Goal: Information Seeking & Learning: Learn about a topic

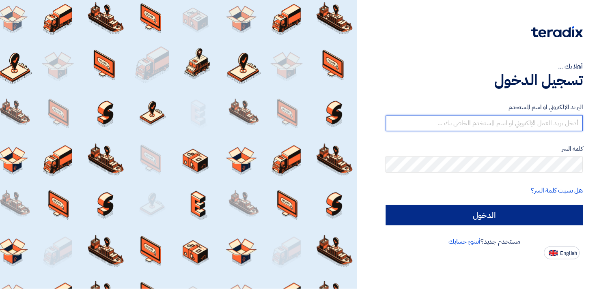
type input "fady.mahmoud@eaec.com.eg"
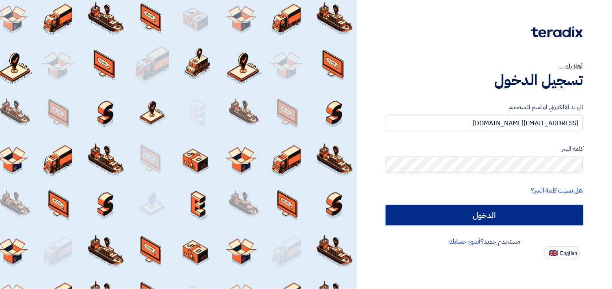
click at [491, 213] on input "الدخول" at bounding box center [484, 215] width 197 height 20
type input "Sign in"
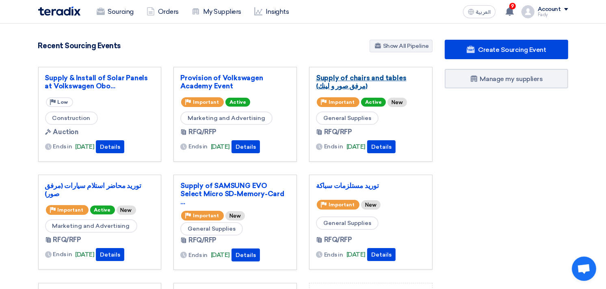
click at [335, 78] on link "Supply of chairs and tables (مرفق صور و لينك)" at bounding box center [371, 82] width 110 height 16
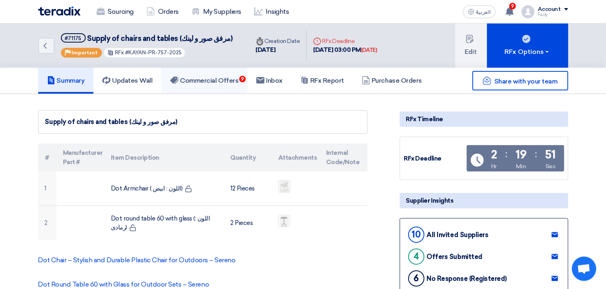
click at [227, 78] on h5 "Commercial Offers 9" at bounding box center [204, 81] width 68 height 8
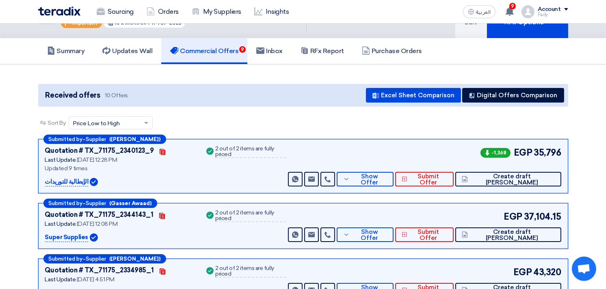
scroll to position [45, 0]
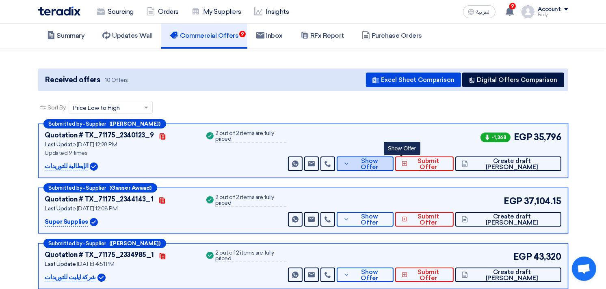
click at [387, 162] on span "Show Offer" at bounding box center [369, 164] width 35 height 12
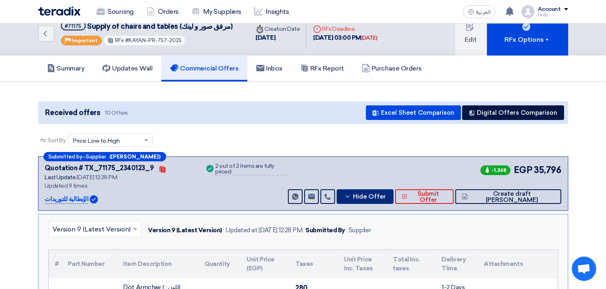
scroll to position [0, 0]
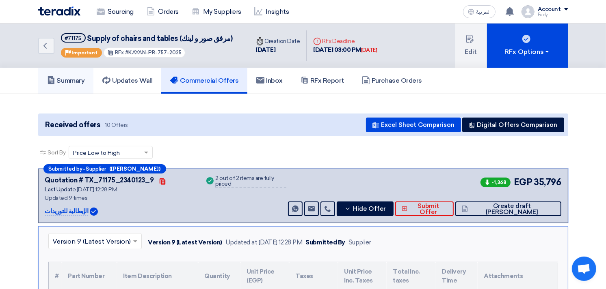
click at [74, 68] on link "Summary" at bounding box center [66, 81] width 56 height 26
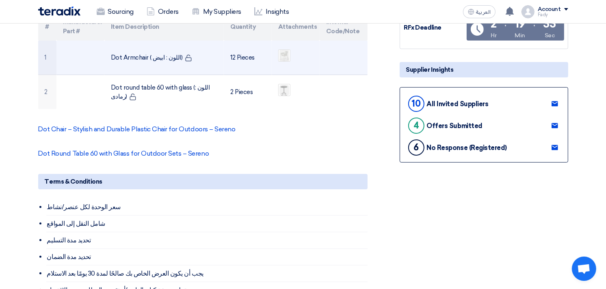
scroll to position [135, 0]
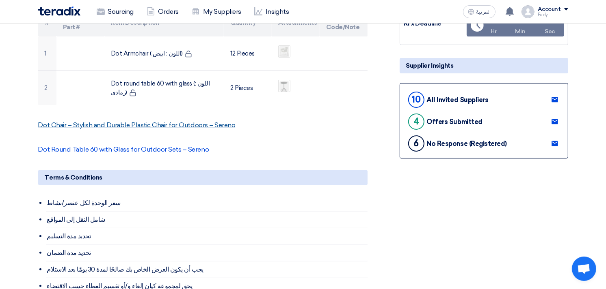
click at [87, 122] on link "Dot Chair – Stylish and Durable Plastic Chair for Outdoors – Sereno" at bounding box center [136, 125] width 197 height 8
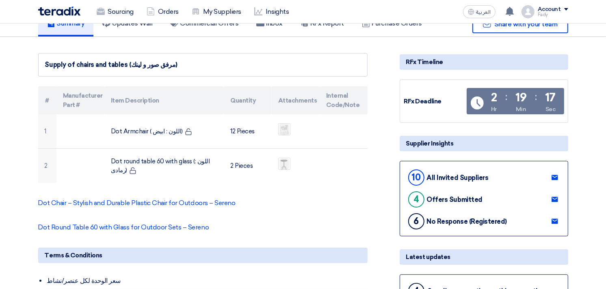
scroll to position [45, 0]
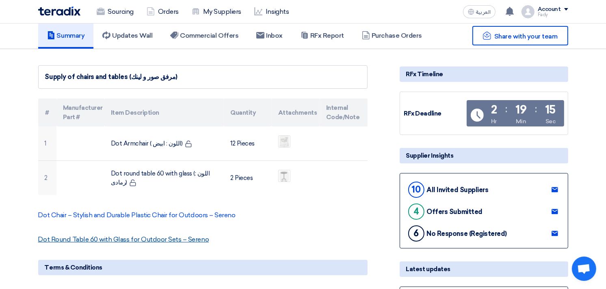
click at [111, 242] on link "Dot Round Table 60 with Glass for Outdoor Sets – Sereno" at bounding box center [123, 240] width 171 height 8
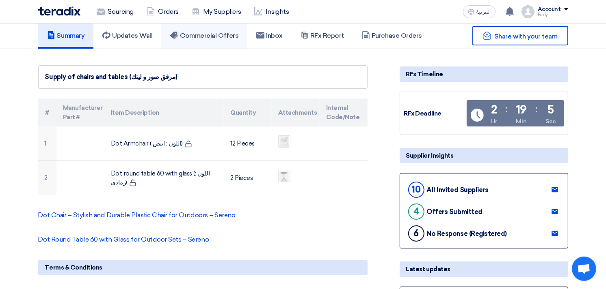
click at [205, 24] on link "Commercial Offers" at bounding box center [204, 36] width 86 height 26
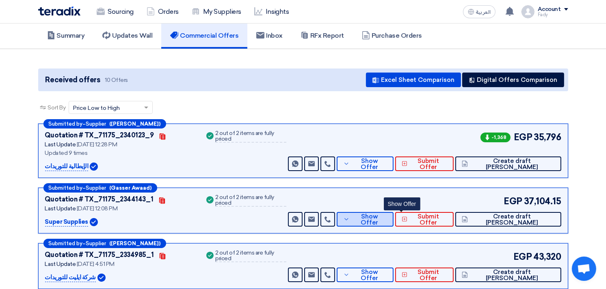
click at [387, 217] on span "Show Offer" at bounding box center [369, 220] width 35 height 12
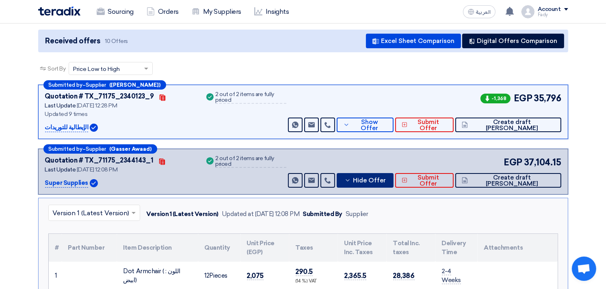
scroll to position [135, 0]
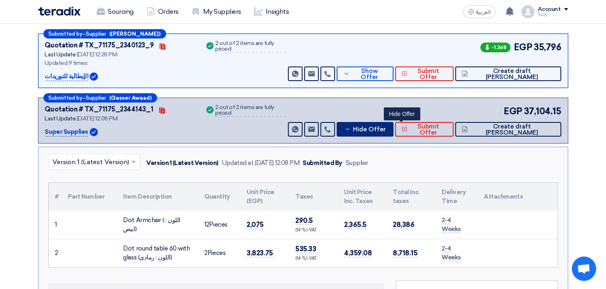
click at [386, 130] on span "Hide Offer" at bounding box center [369, 130] width 33 height 6
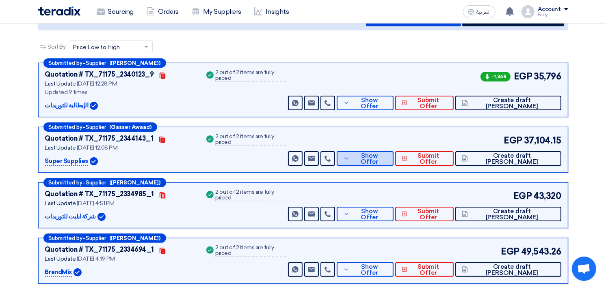
scroll to position [90, 0]
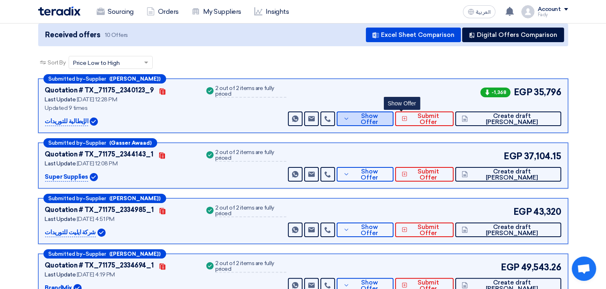
click at [393, 112] on button "Show Offer" at bounding box center [365, 119] width 56 height 15
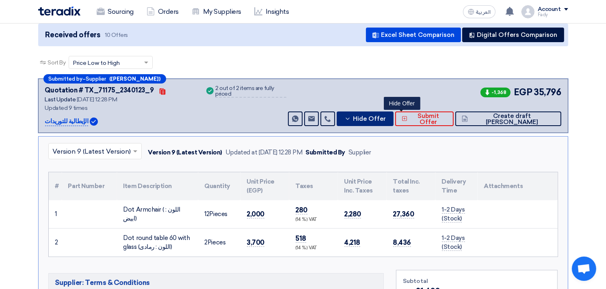
click at [390, 116] on button "Hide Offer" at bounding box center [365, 119] width 56 height 15
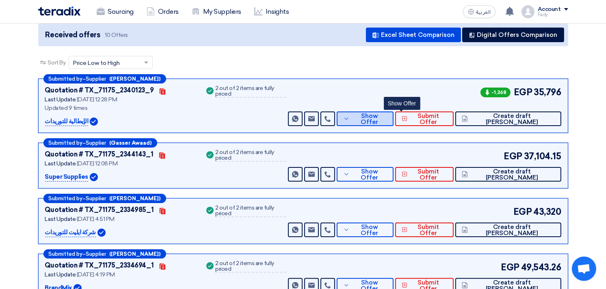
click at [387, 119] on span "Show Offer" at bounding box center [369, 119] width 35 height 12
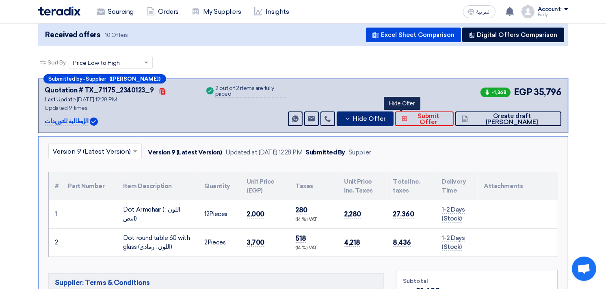
click at [386, 119] on span "Hide Offer" at bounding box center [369, 119] width 33 height 6
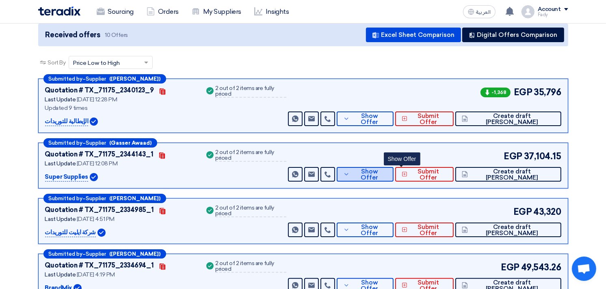
click at [387, 172] on span "Show Offer" at bounding box center [369, 175] width 35 height 12
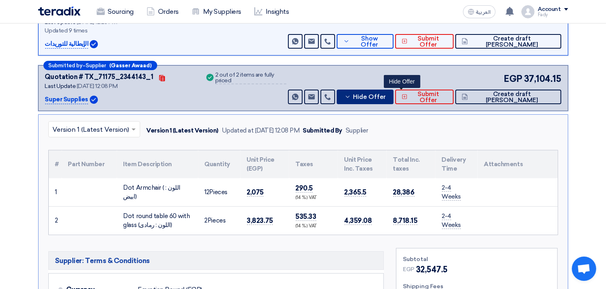
scroll to position [180, 0]
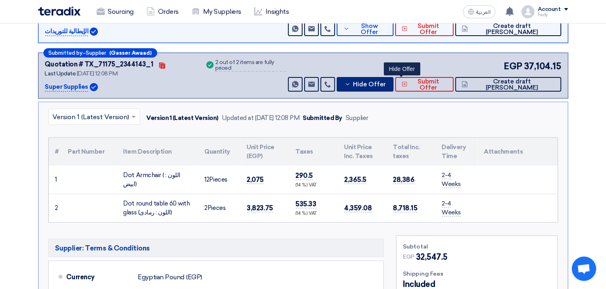
click at [386, 84] on span "Hide Offer" at bounding box center [369, 85] width 33 height 6
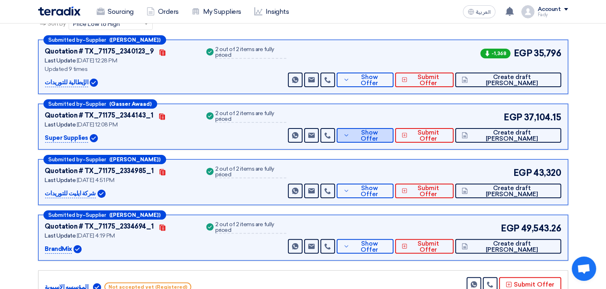
scroll to position [90, 0]
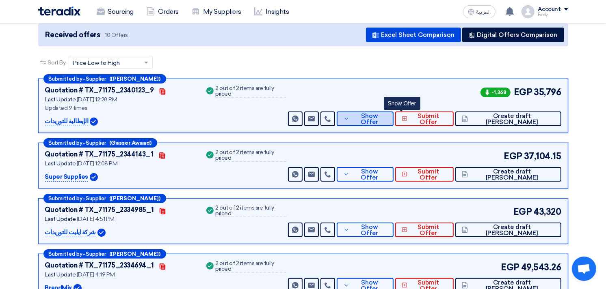
click at [387, 115] on span "Show Offer" at bounding box center [369, 119] width 35 height 12
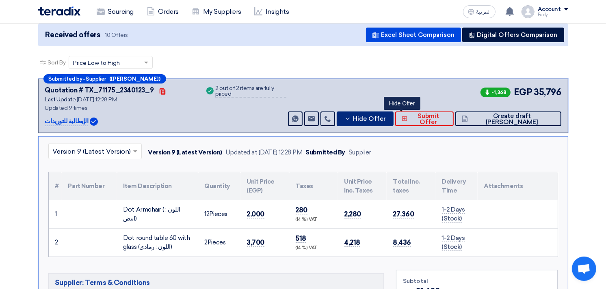
click at [386, 116] on span "Hide Offer" at bounding box center [369, 119] width 33 height 6
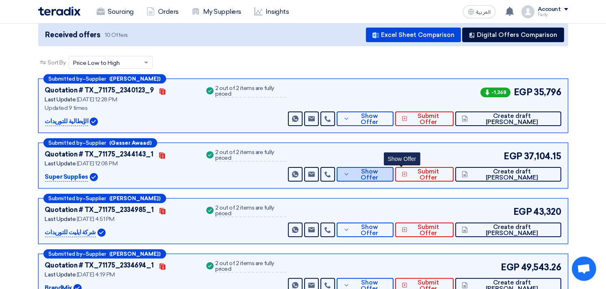
click at [387, 173] on span "Show Offer" at bounding box center [369, 175] width 35 height 12
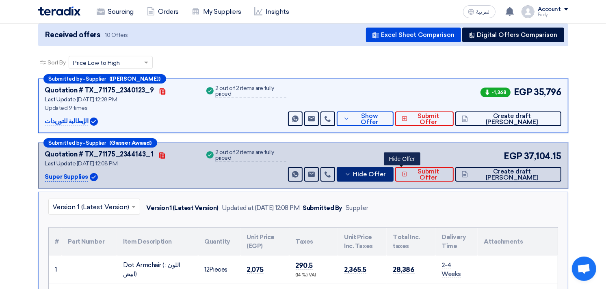
scroll to position [135, 0]
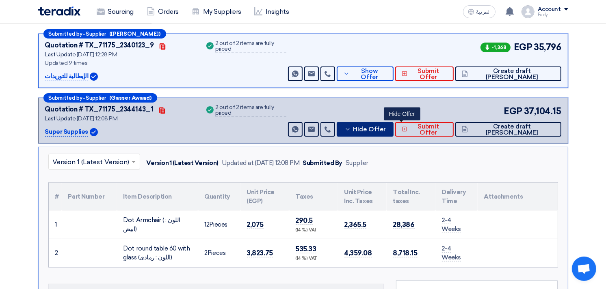
click at [386, 127] on span "Hide Offer" at bounding box center [369, 130] width 33 height 6
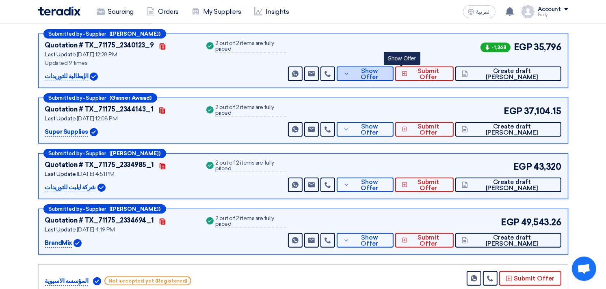
click at [387, 73] on span "Show Offer" at bounding box center [369, 74] width 35 height 12
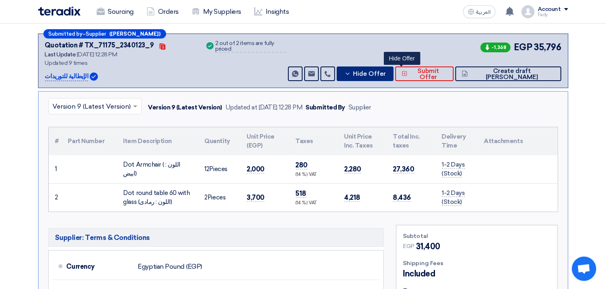
click at [386, 73] on span "Hide Offer" at bounding box center [369, 74] width 33 height 6
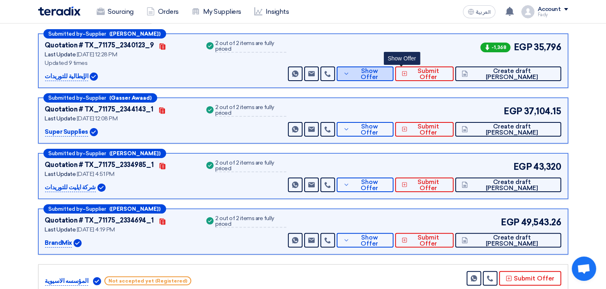
click at [387, 73] on span "Show Offer" at bounding box center [369, 74] width 35 height 12
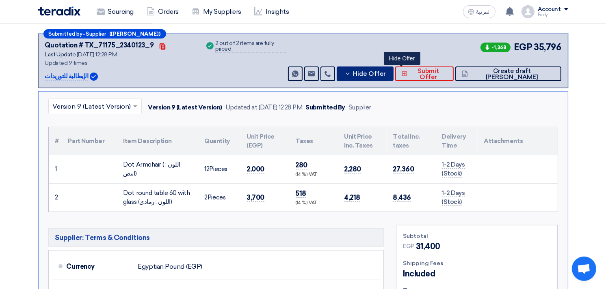
click at [386, 71] on span "Hide Offer" at bounding box center [369, 74] width 33 height 6
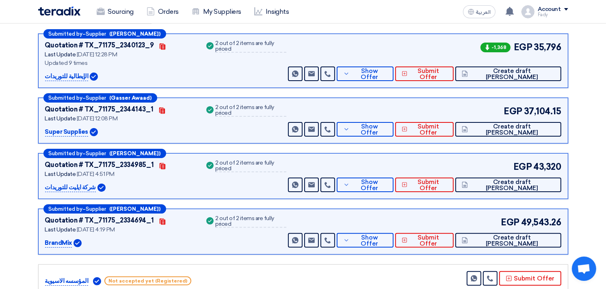
click at [415, 27] on div "Sort By Sort by × Price Low to High ×" at bounding box center [303, 22] width 530 height 23
click at [366, 88] on div "Submitted by – Supplier (ماجد خليفة) Quotation # TX_71175_2340123_9 Contacts La…" at bounding box center [303, 269] width 542 height 470
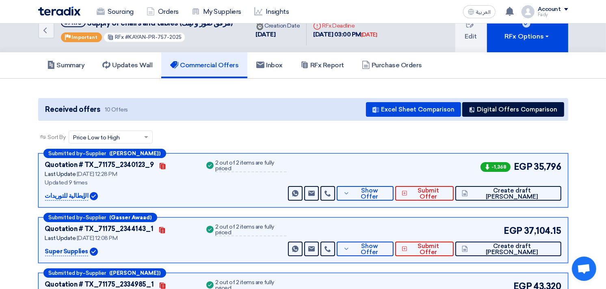
scroll to position [0, 0]
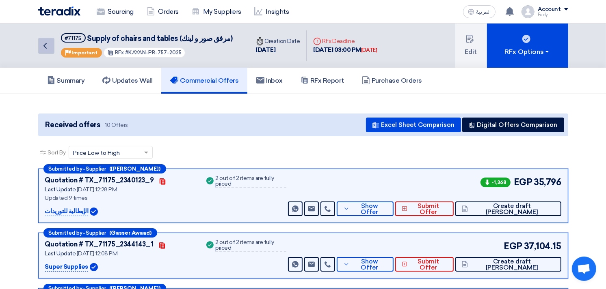
click at [44, 42] on icon "Back" at bounding box center [45, 46] width 10 height 10
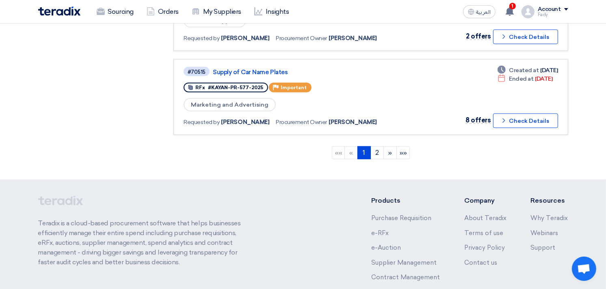
scroll to position [857, 0]
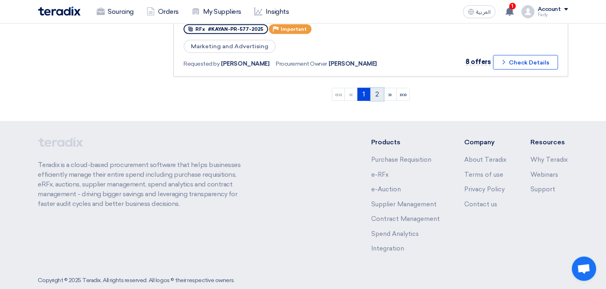
click at [376, 88] on link "2" at bounding box center [376, 94] width 13 height 13
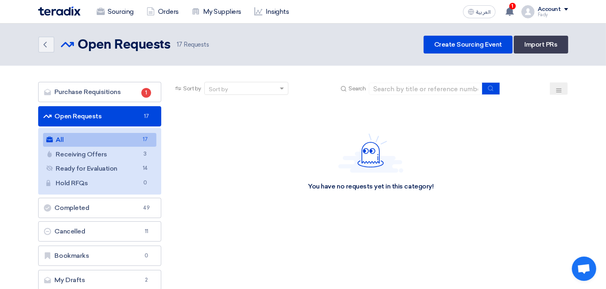
click at [91, 134] on link "All All 17" at bounding box center [100, 140] width 114 height 14
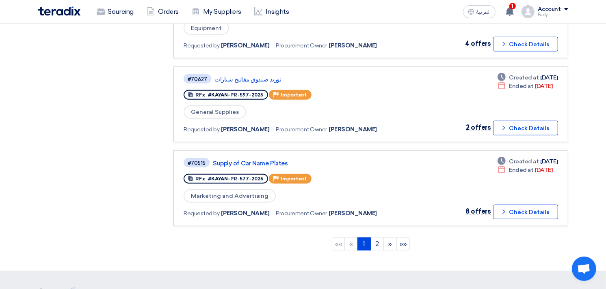
scroll to position [721, 0]
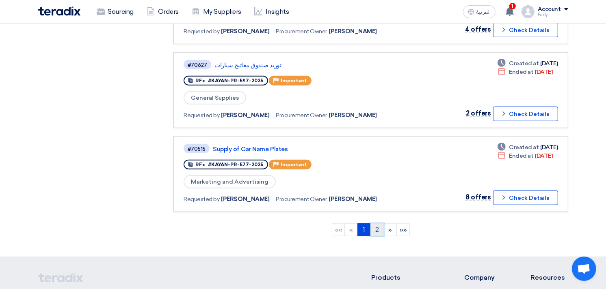
click at [379, 224] on link "2" at bounding box center [376, 230] width 13 height 13
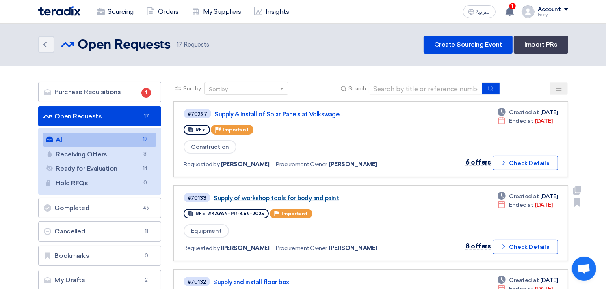
click at [321, 195] on link "Supply of workshop tools for body and paint" at bounding box center [315, 198] width 203 height 7
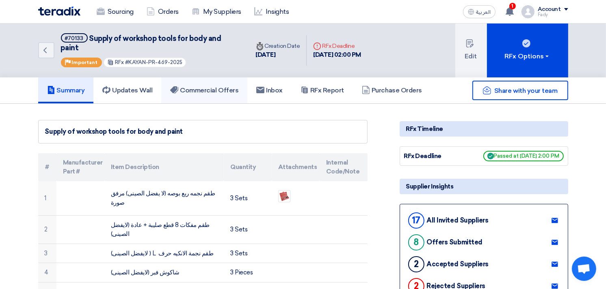
click at [213, 78] on link "Commercial Offers" at bounding box center [204, 91] width 86 height 26
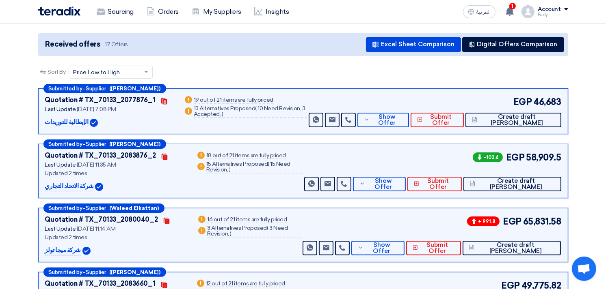
scroll to position [135, 0]
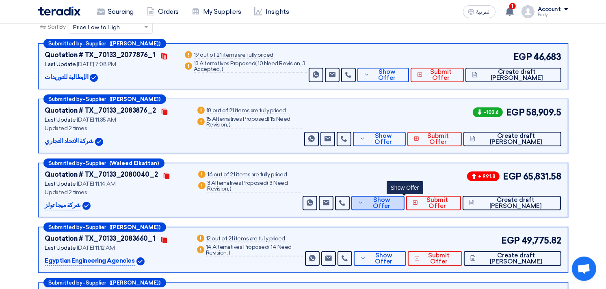
click at [397, 197] on span "Show Offer" at bounding box center [381, 203] width 32 height 12
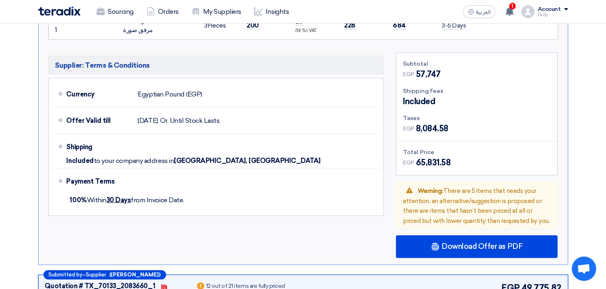
scroll to position [1127, 0]
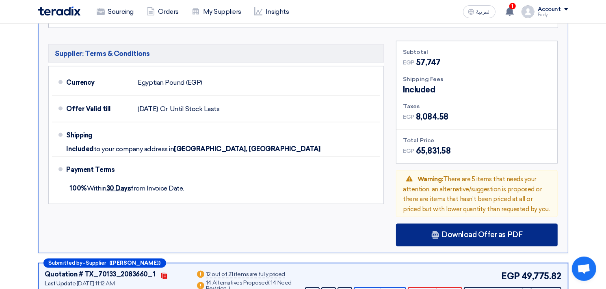
click at [480, 232] on span "Download Offer as PDF" at bounding box center [481, 235] width 81 height 7
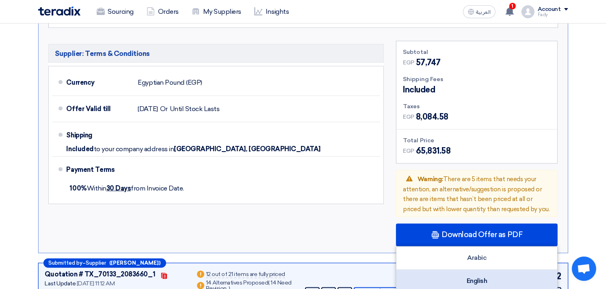
click at [492, 270] on div "English" at bounding box center [476, 281] width 161 height 23
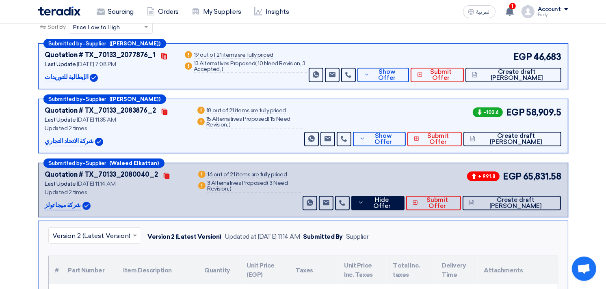
scroll to position [0, 0]
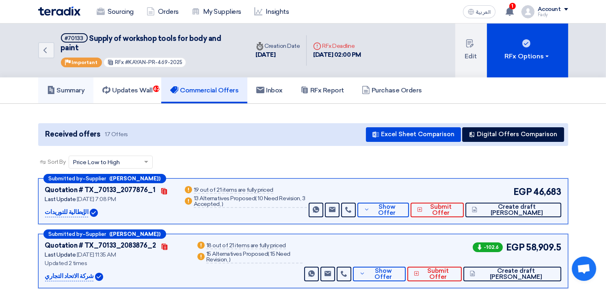
click at [67, 86] on h5 "Summary" at bounding box center [66, 90] width 38 height 8
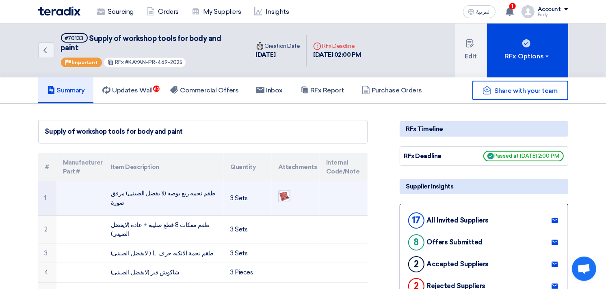
click at [286, 191] on img at bounding box center [283, 196] width 11 height 11
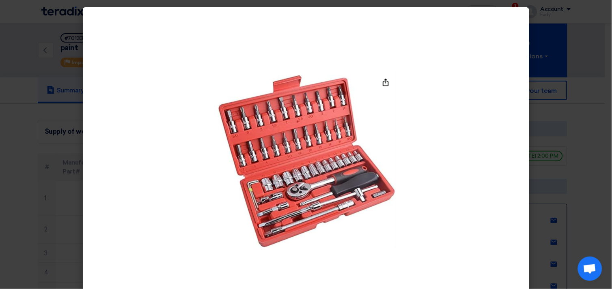
click at [594, 68] on modal-container at bounding box center [306, 144] width 612 height 289
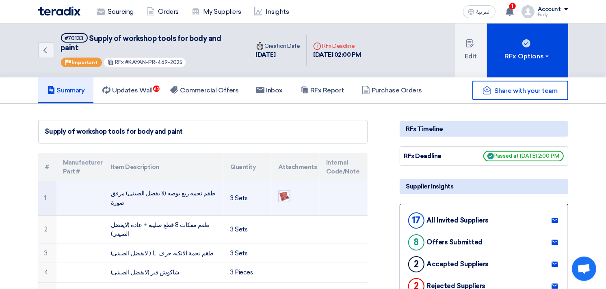
click at [285, 191] on img at bounding box center [283, 196] width 11 height 11
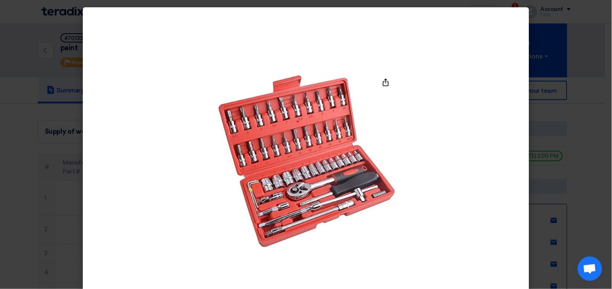
click at [584, 65] on modal-container at bounding box center [306, 144] width 612 height 289
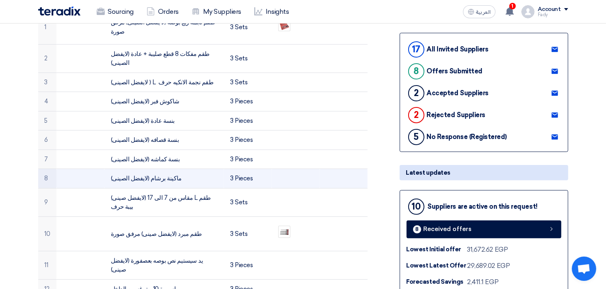
scroll to position [180, 0]
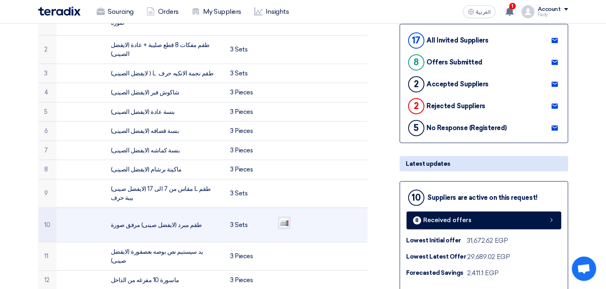
click at [286, 218] on img at bounding box center [283, 223] width 11 height 10
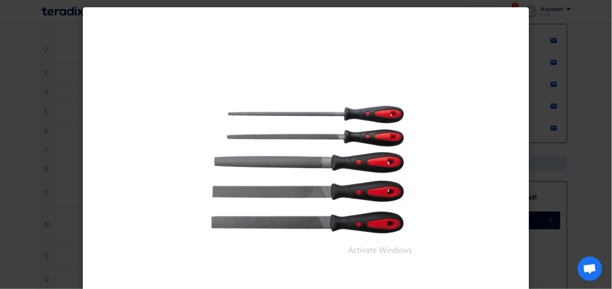
click at [594, 114] on modal-container at bounding box center [306, 144] width 612 height 289
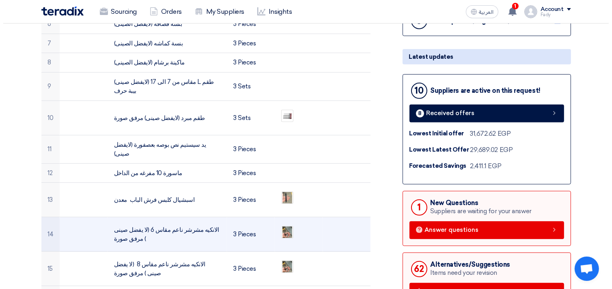
scroll to position [315, 0]
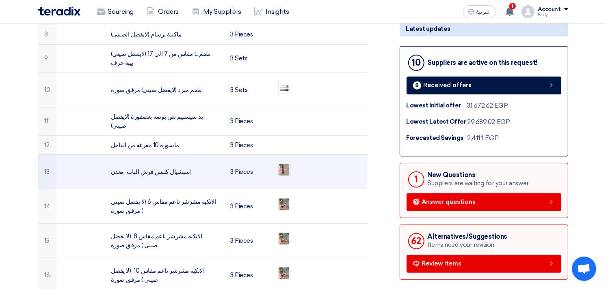
click at [285, 161] on img at bounding box center [283, 170] width 11 height 19
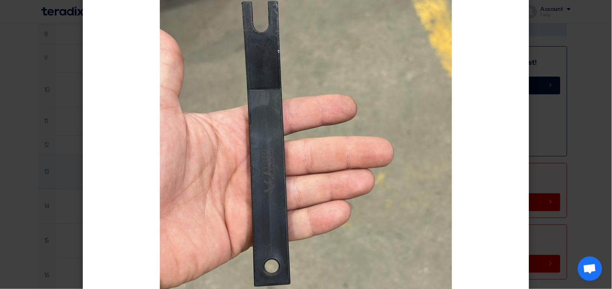
scroll to position [135, 0]
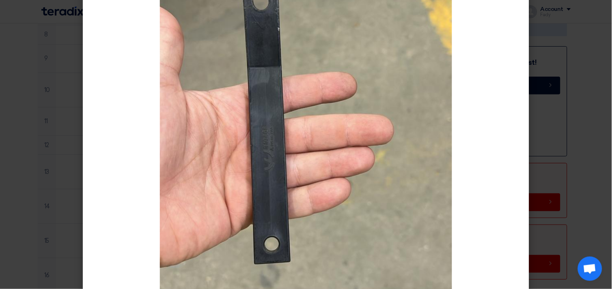
click at [342, 95] on img at bounding box center [306, 139] width 292 height 520
click at [319, 137] on img at bounding box center [306, 139] width 292 height 520
click at [376, 104] on img at bounding box center [306, 139] width 292 height 520
drag, startPoint x: 360, startPoint y: 126, endPoint x: 343, endPoint y: 120, distance: 18.0
click at [343, 120] on img at bounding box center [306, 139] width 292 height 520
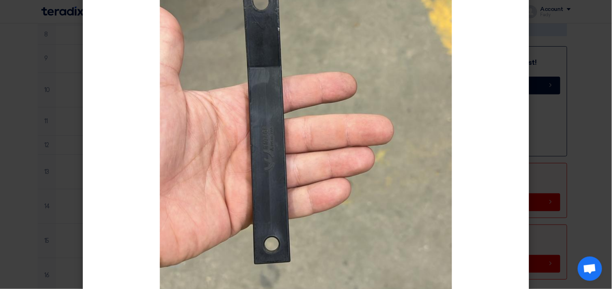
click at [343, 120] on img at bounding box center [306, 139] width 292 height 520
click at [546, 86] on modal-container at bounding box center [306, 144] width 612 height 289
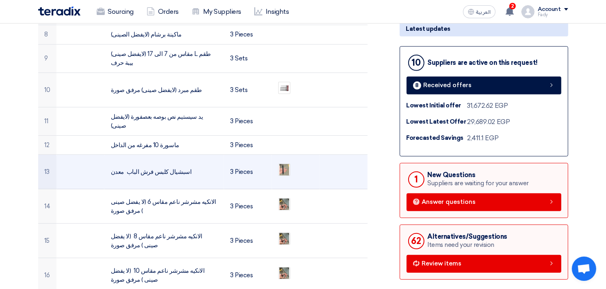
click at [147, 155] on td "اسبشيال كلبس فرش الباب معدن" at bounding box center [163, 172] width 119 height 35
copy tr "اسبشيال كلبس فرش الباب معدن"
click at [291, 160] on ul at bounding box center [295, 170] width 35 height 20
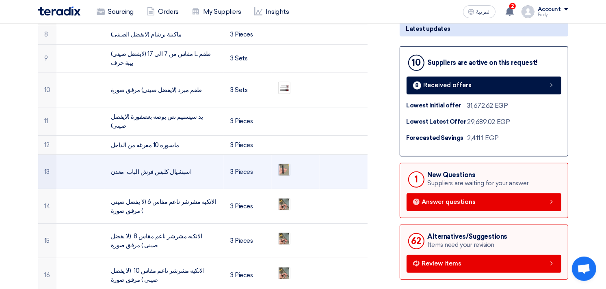
click at [284, 161] on img at bounding box center [283, 170] width 11 height 19
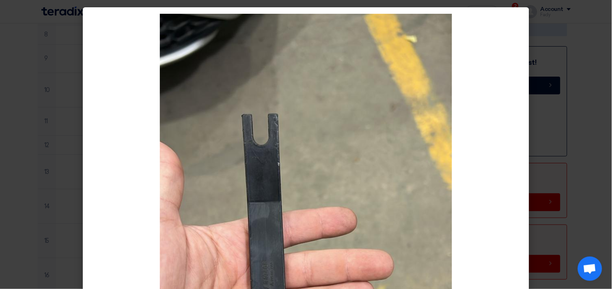
scroll to position [45, 0]
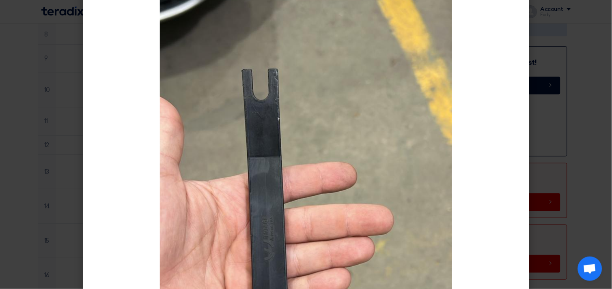
click at [339, 99] on img at bounding box center [306, 229] width 292 height 520
click at [591, 79] on modal-container at bounding box center [306, 144] width 612 height 289
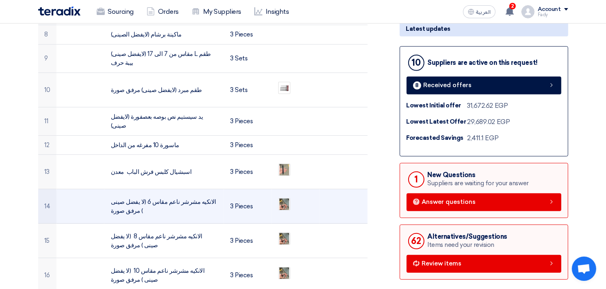
click at [184, 190] on td "الانكيه مشرشر ناعم مقاس 6 (لا يفضل صينى ) مرفق صورة" at bounding box center [163, 207] width 119 height 35
drag, startPoint x: 156, startPoint y: 162, endPoint x: 212, endPoint y: 165, distance: 55.3
click at [212, 190] on td "الانكيه مشرشر ناعم مقاس 6 (لا يفضل صينى ) مرفق صورة" at bounding box center [163, 207] width 119 height 35
copy td "لانكيه مشرشر ناعم مقاس 6"
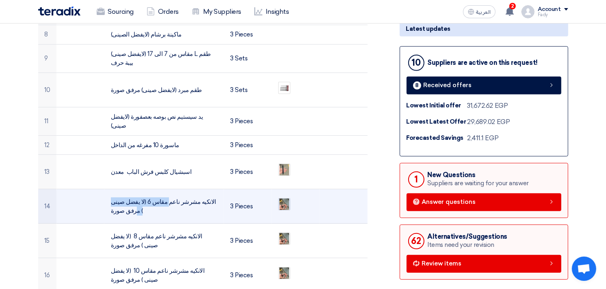
click at [283, 195] on img at bounding box center [283, 204] width 11 height 19
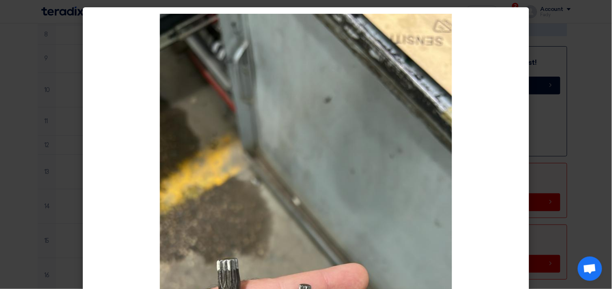
drag, startPoint x: 309, startPoint y: 112, endPoint x: 244, endPoint y: 141, distance: 70.9
click at [244, 141] on img at bounding box center [306, 274] width 292 height 520
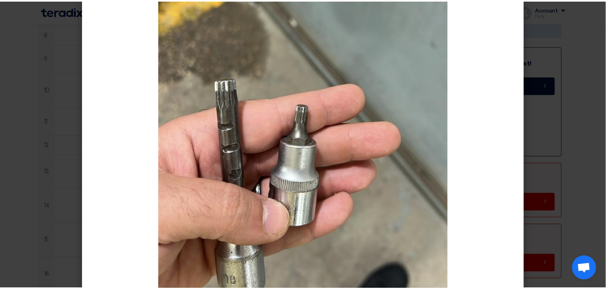
scroll to position [257, 0]
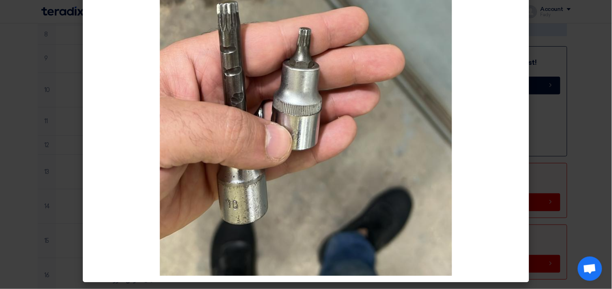
click at [563, 123] on modal-container at bounding box center [306, 144] width 612 height 289
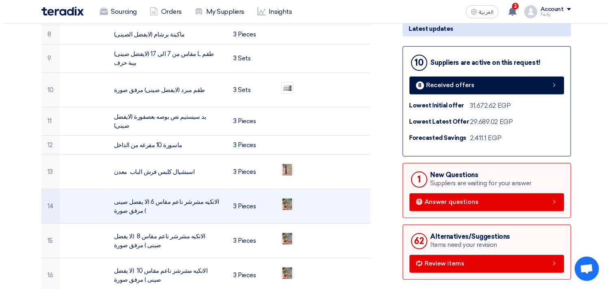
scroll to position [360, 0]
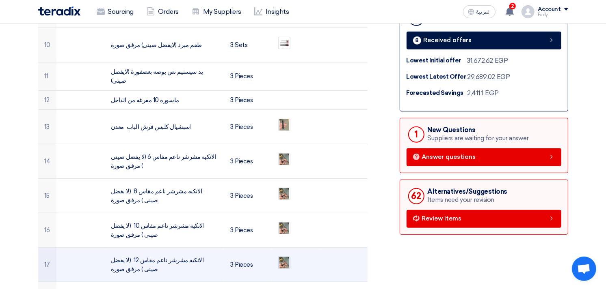
click at [286, 254] on img at bounding box center [283, 263] width 11 height 19
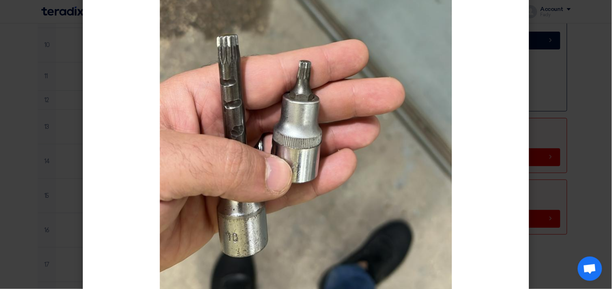
scroll to position [225, 0]
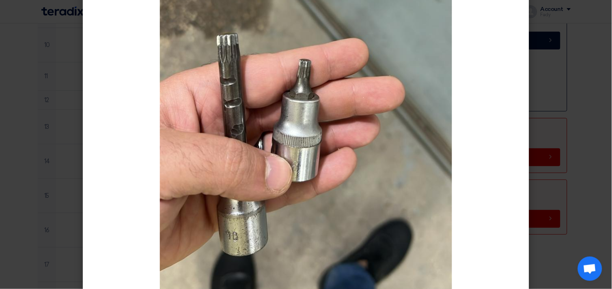
click at [598, 69] on modal-container at bounding box center [306, 144] width 612 height 289
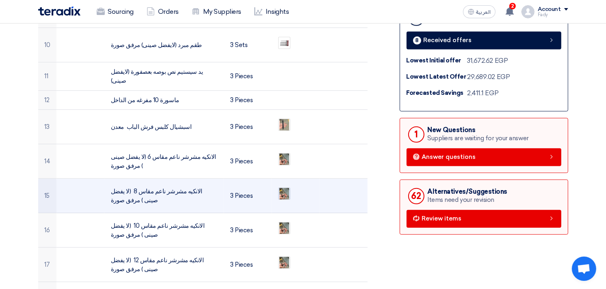
click at [283, 185] on img at bounding box center [283, 194] width 11 height 19
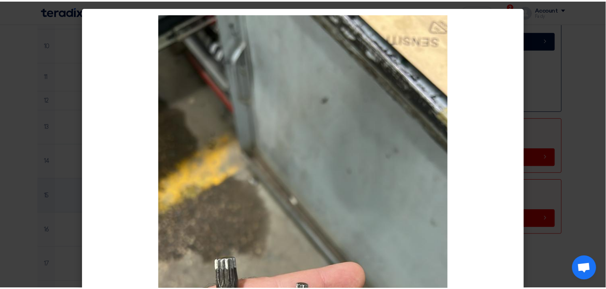
scroll to position [180, 0]
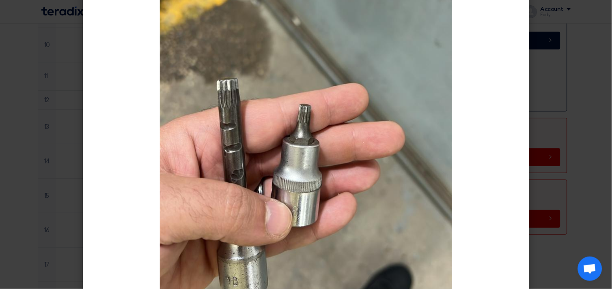
click at [583, 90] on modal-container at bounding box center [306, 144] width 612 height 289
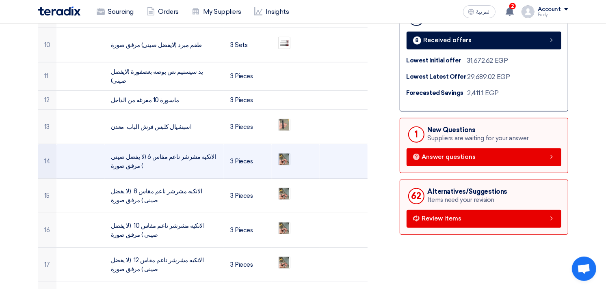
click at [286, 150] on img at bounding box center [283, 159] width 11 height 19
click at [283, 150] on img at bounding box center [283, 159] width 11 height 19
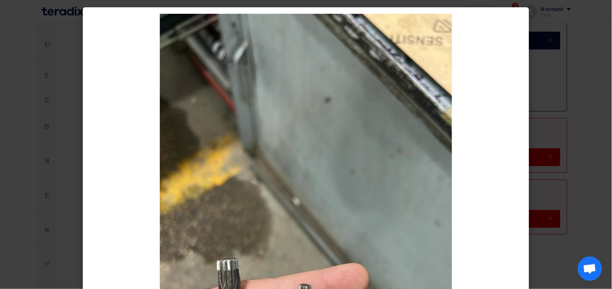
drag, startPoint x: 315, startPoint y: 148, endPoint x: 318, endPoint y: 145, distance: 4.9
click at [583, 97] on modal-container at bounding box center [306, 144] width 612 height 289
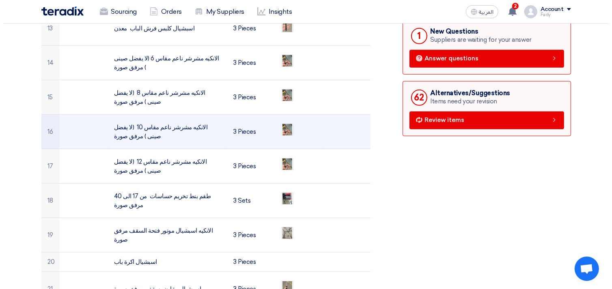
scroll to position [496, 0]
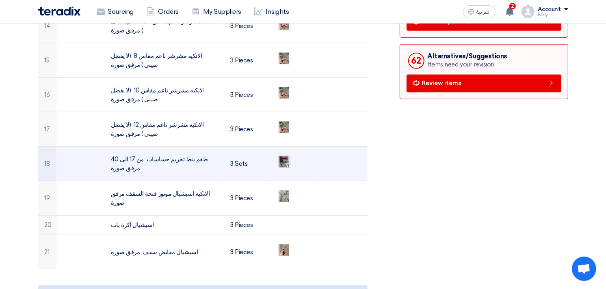
click at [286, 153] on img at bounding box center [283, 162] width 11 height 19
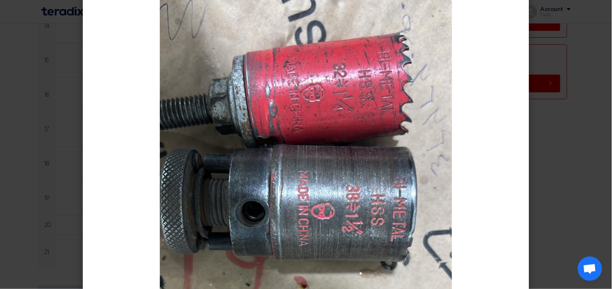
scroll to position [45, 0]
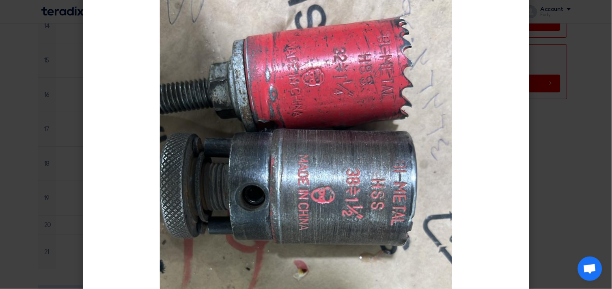
click at [573, 99] on modal-container at bounding box center [306, 144] width 612 height 289
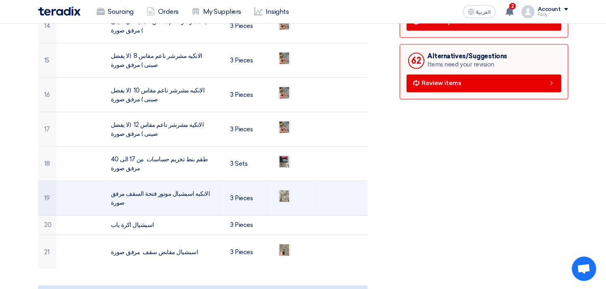
drag, startPoint x: 136, startPoint y: 161, endPoint x: 204, endPoint y: 163, distance: 68.2
click at [204, 181] on td "الانكيه اسبشيال موتور فتحة السقف مرفق صورة" at bounding box center [163, 198] width 119 height 35
copy td "الانكيه اسبشيال موتور فتحة السقف"
click at [286, 187] on img at bounding box center [283, 196] width 11 height 19
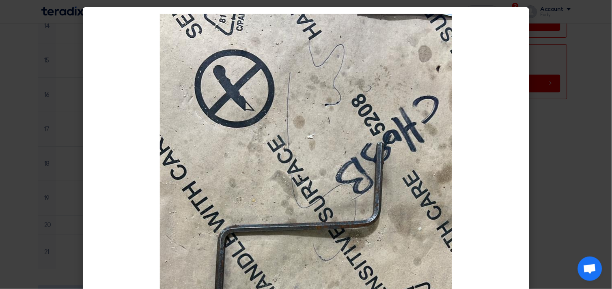
click at [592, 130] on modal-container at bounding box center [306, 144] width 612 height 289
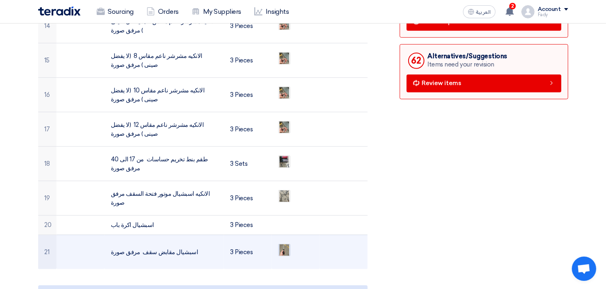
click at [286, 241] on img at bounding box center [283, 250] width 11 height 19
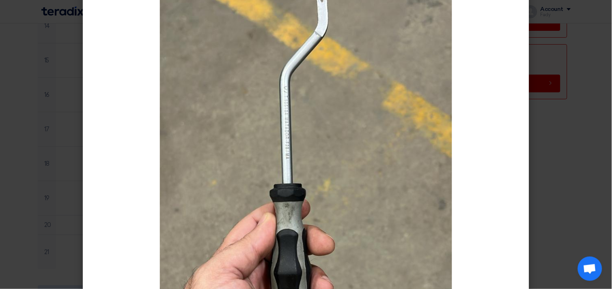
scroll to position [90, 0]
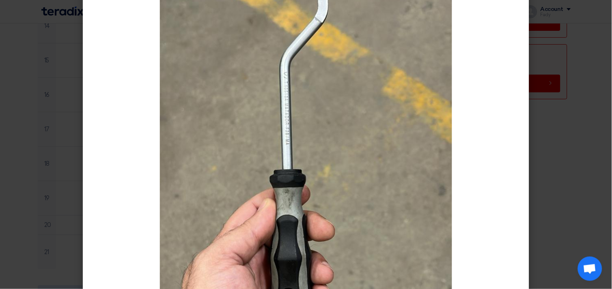
click at [547, 135] on modal-container at bounding box center [306, 144] width 612 height 289
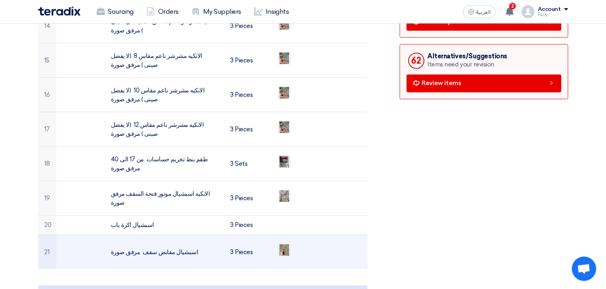
click at [165, 235] on td "اسبشيال مقابض سقف مرفق صورة" at bounding box center [163, 252] width 119 height 35
drag, startPoint x: 136, startPoint y: 216, endPoint x: 207, endPoint y: 206, distance: 71.8
click at [207, 235] on td "اسبشيال مقابض سقف مرفق صورة" at bounding box center [163, 252] width 119 height 35
copy td "اسبشيال مقابض سقف"
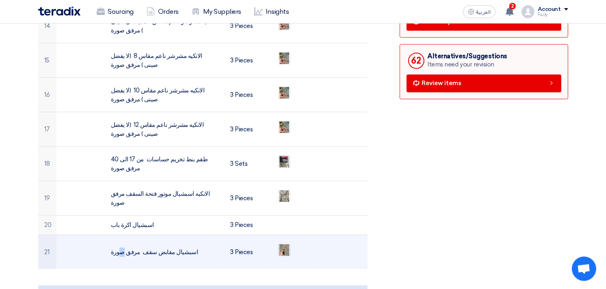
click at [286, 241] on img at bounding box center [283, 250] width 11 height 19
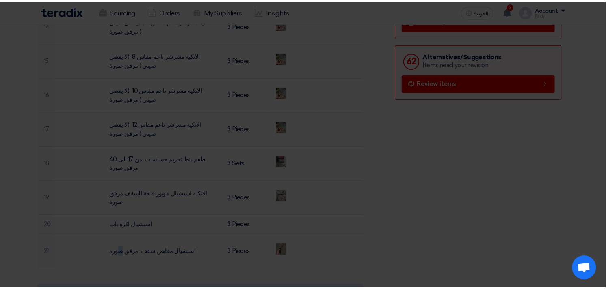
scroll to position [73, 0]
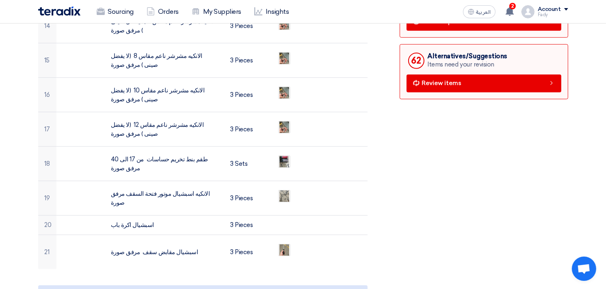
click at [505, 186] on div "Share with your team RFx Timeline RFx Deadline Passed at [DATE] 2:00 PM Supplie…" at bounding box center [483, 269] width 181 height 1291
